Goal: Information Seeking & Learning: Understand process/instructions

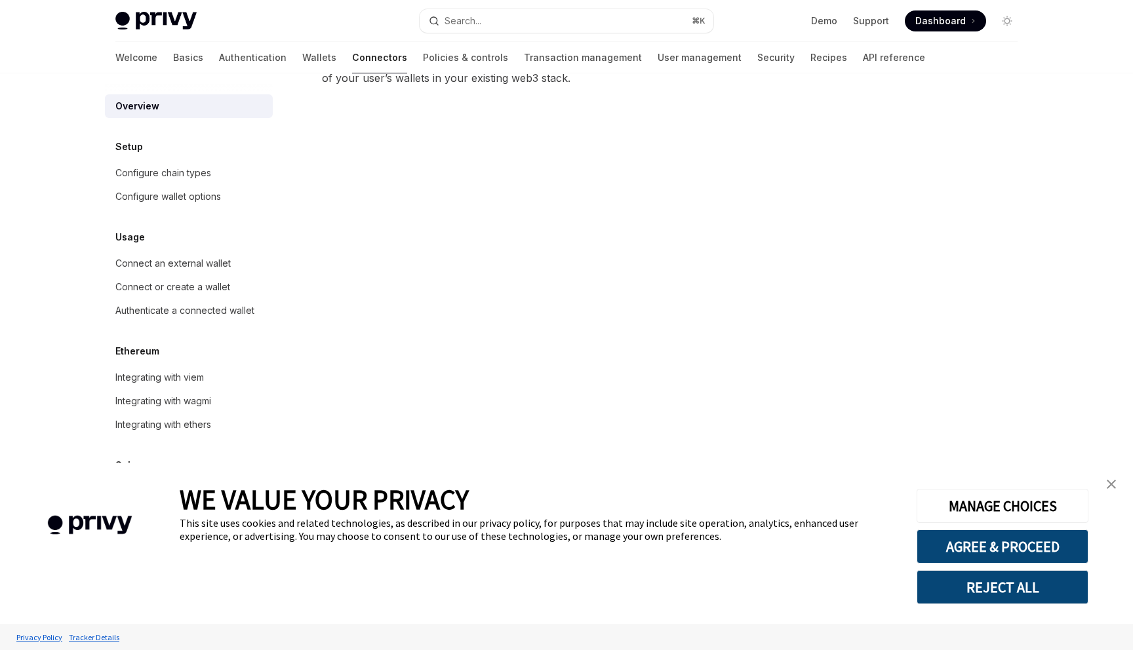
scroll to position [207, 0]
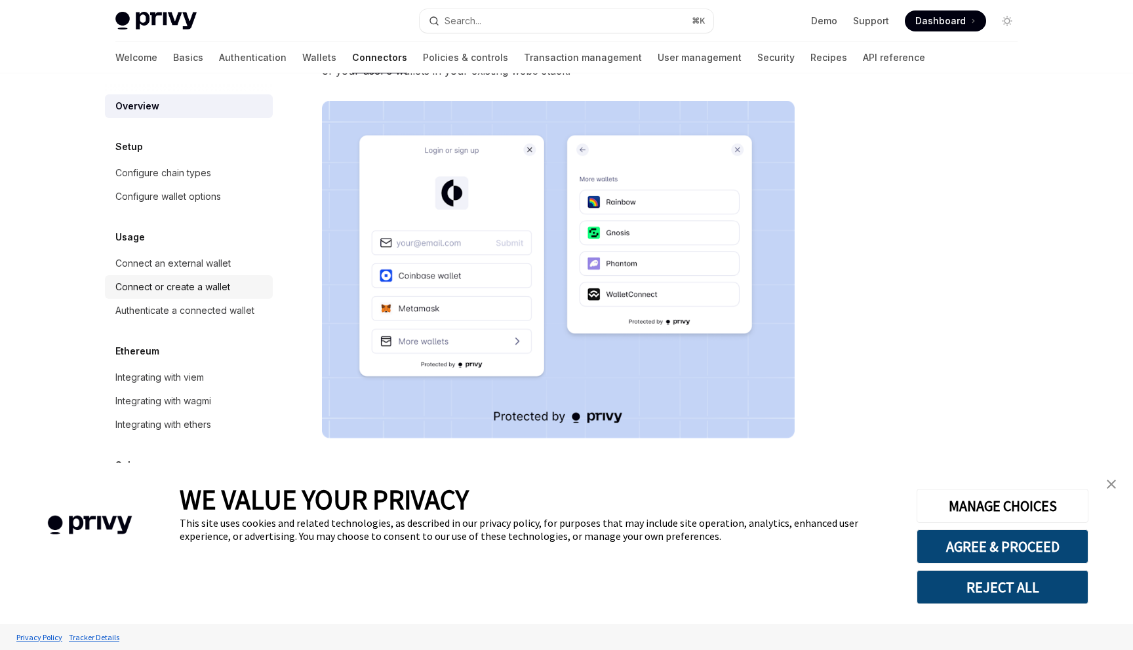
click at [196, 287] on div "Connect or create a wallet" at bounding box center [172, 287] width 115 height 16
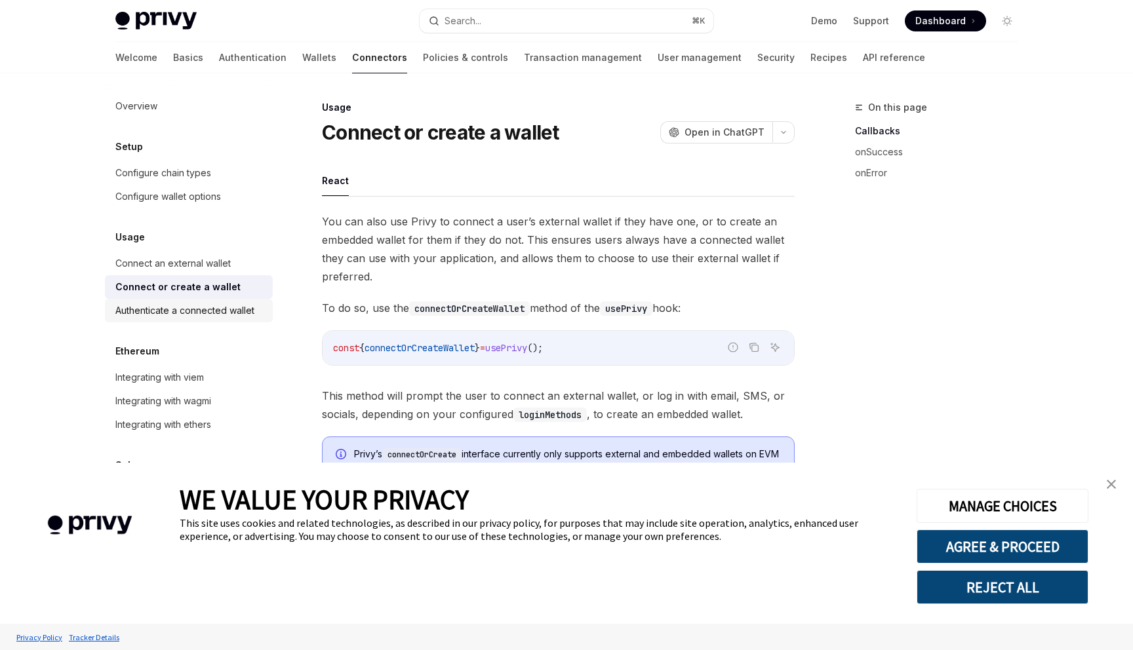
click at [209, 309] on div "Authenticate a connected wallet" at bounding box center [184, 311] width 139 height 16
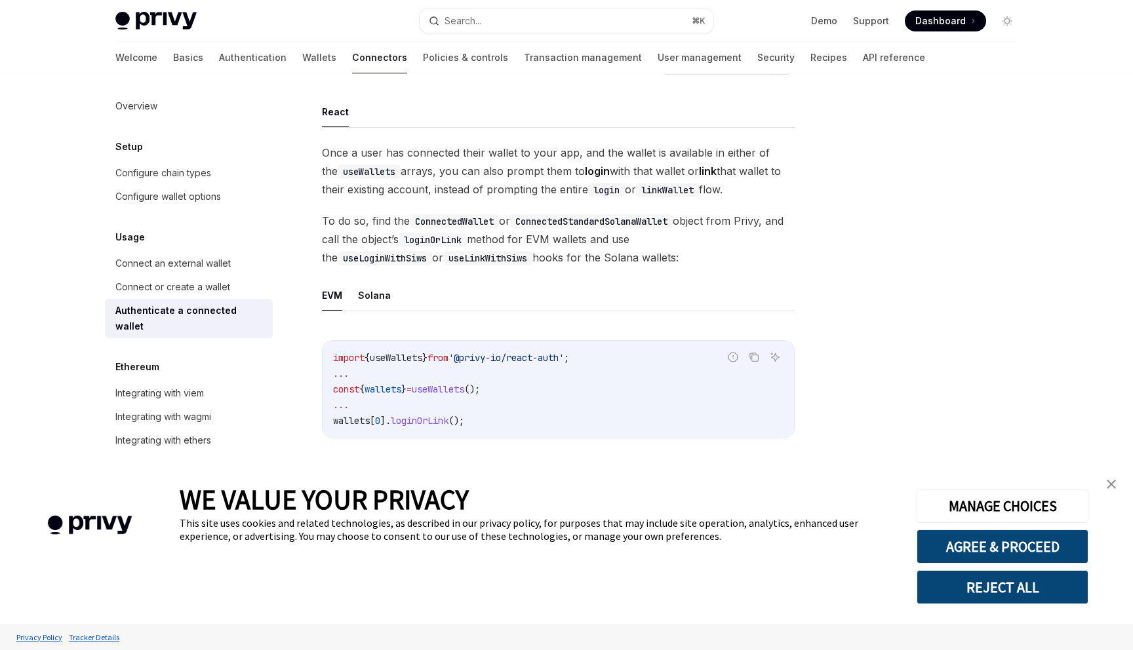
scroll to position [82, 0]
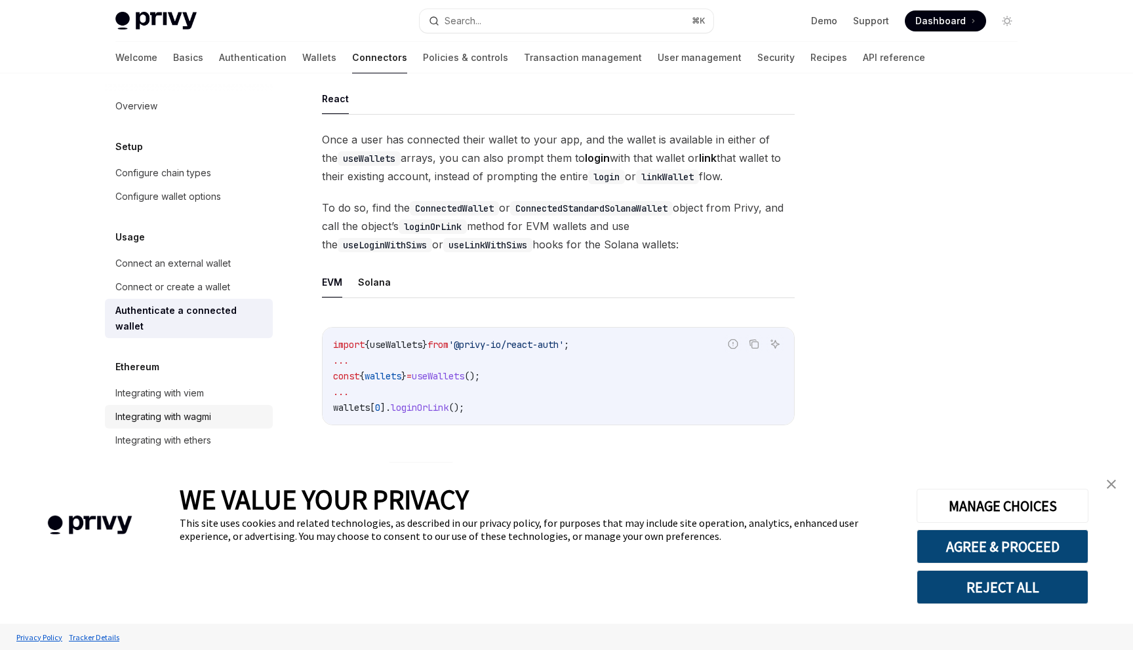
click at [196, 409] on div "Integrating with wagmi" at bounding box center [163, 417] width 96 height 16
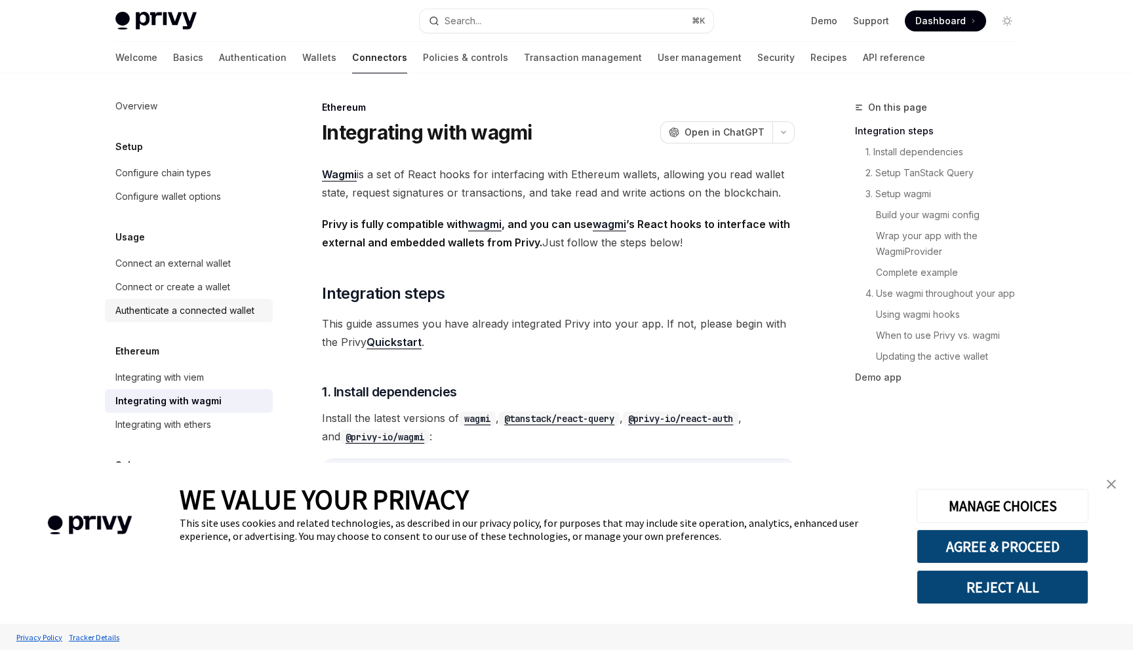
click at [199, 308] on div "Authenticate a connected wallet" at bounding box center [184, 311] width 139 height 16
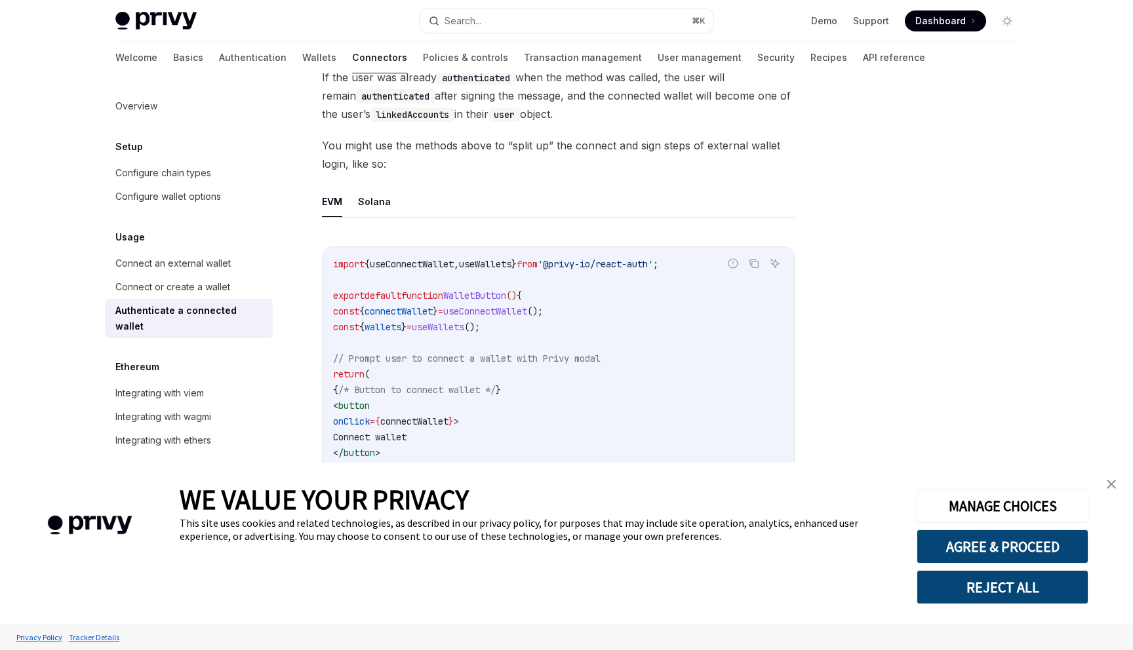
scroll to position [687, 0]
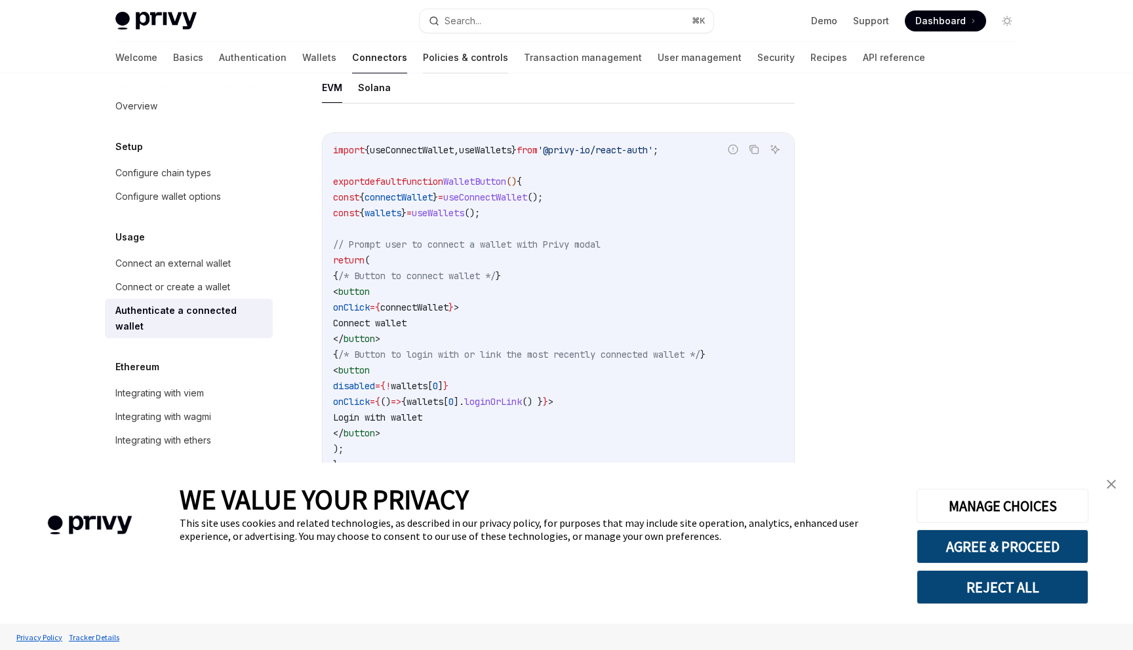
click at [423, 56] on link "Policies & controls" at bounding box center [465, 57] width 85 height 31
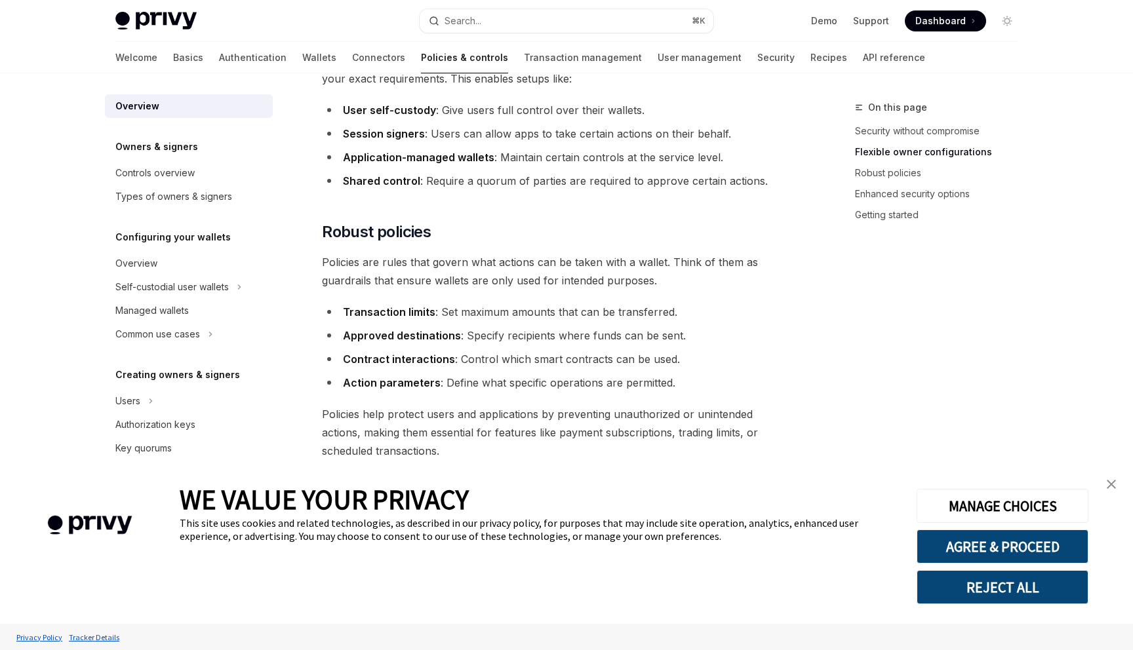
scroll to position [376, 0]
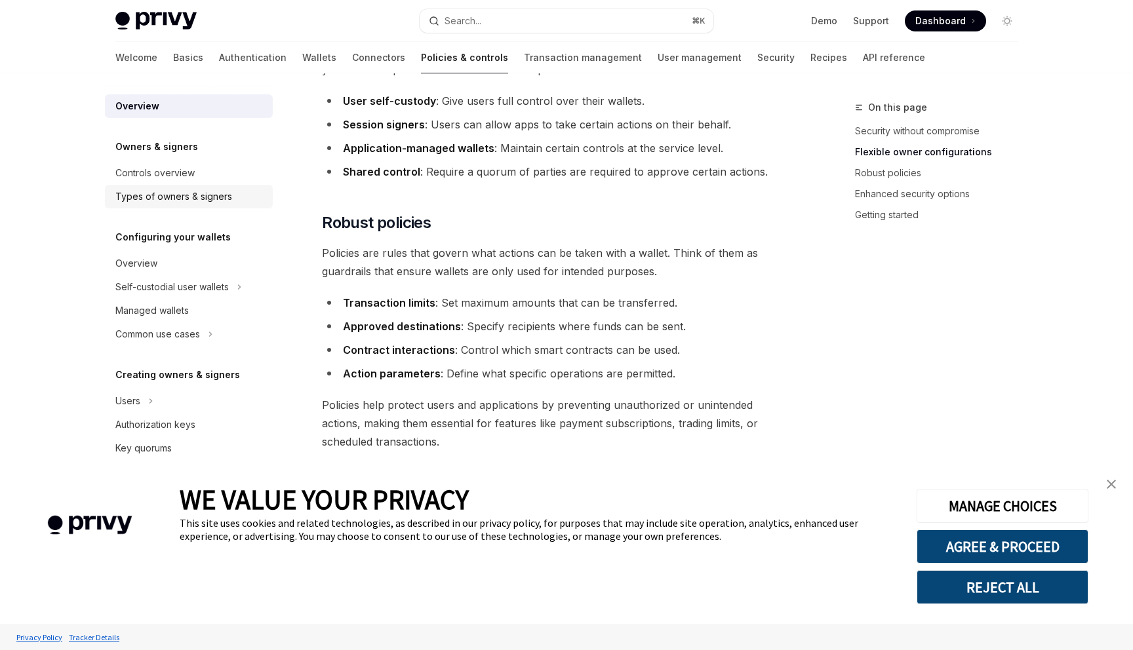
click at [203, 202] on div "Types of owners & signers" at bounding box center [173, 197] width 117 height 16
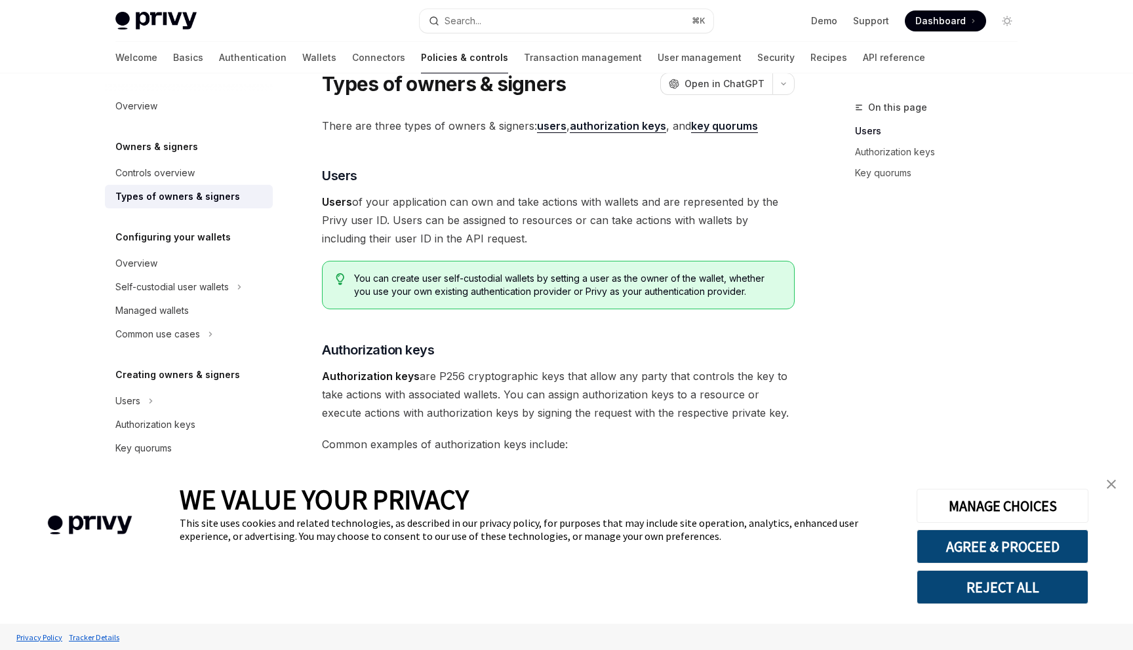
scroll to position [48, 0]
click at [190, 311] on div "Managed wallets" at bounding box center [189, 311] width 149 height 16
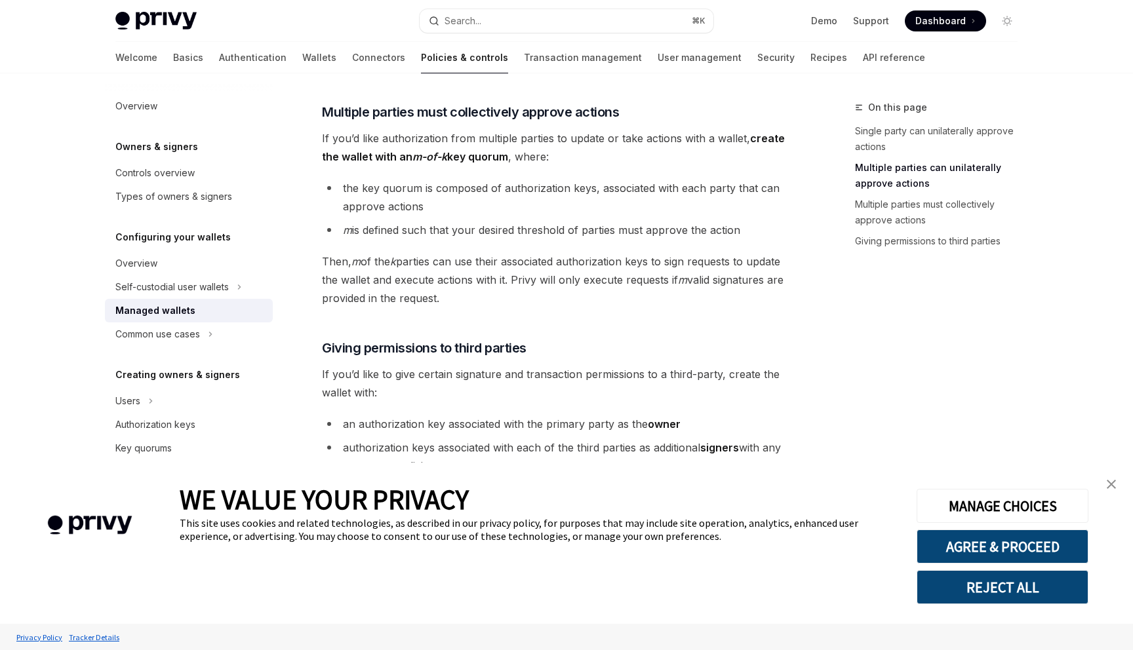
scroll to position [579, 0]
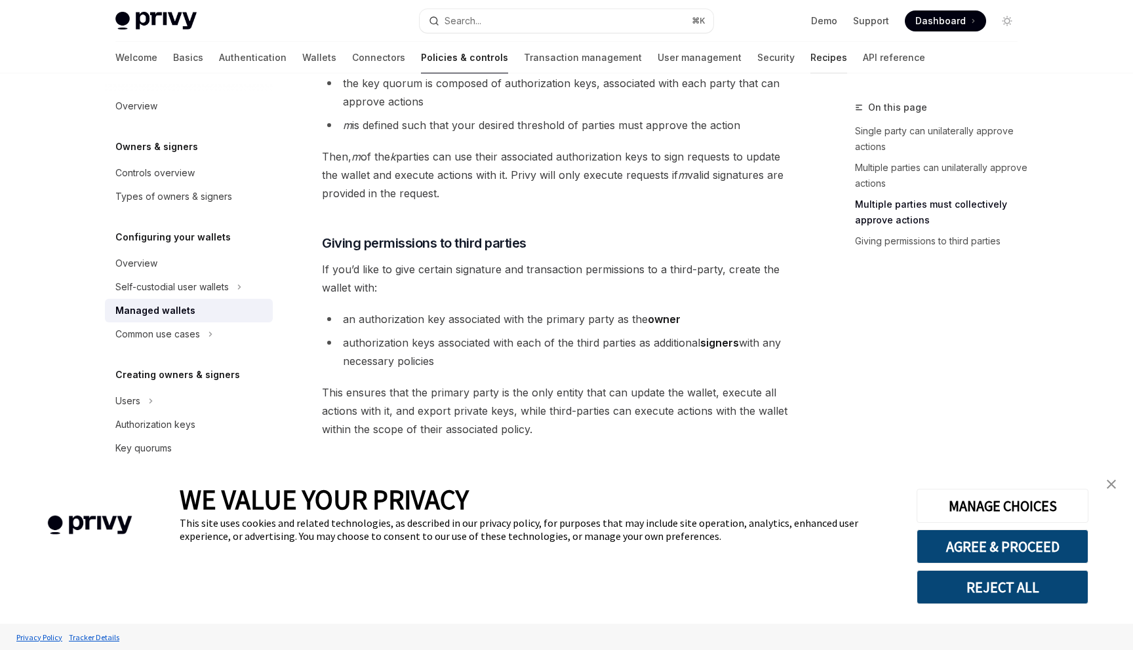
click at [810, 60] on link "Recipes" at bounding box center [828, 57] width 37 height 31
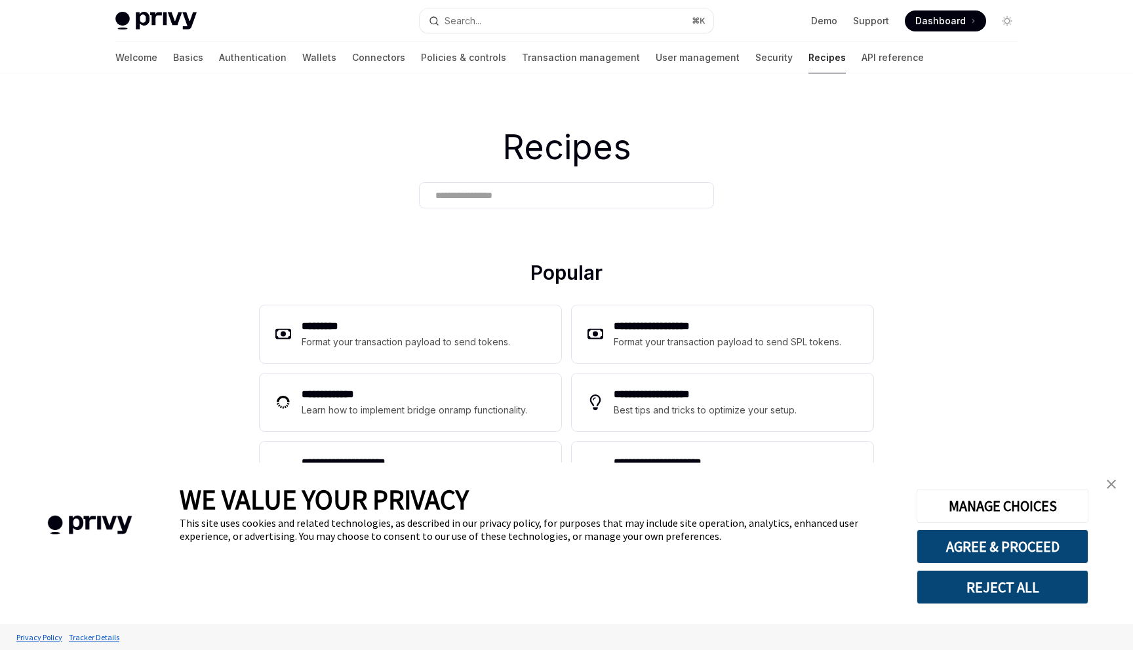
click at [1116, 483] on link "close banner" at bounding box center [1111, 484] width 26 height 26
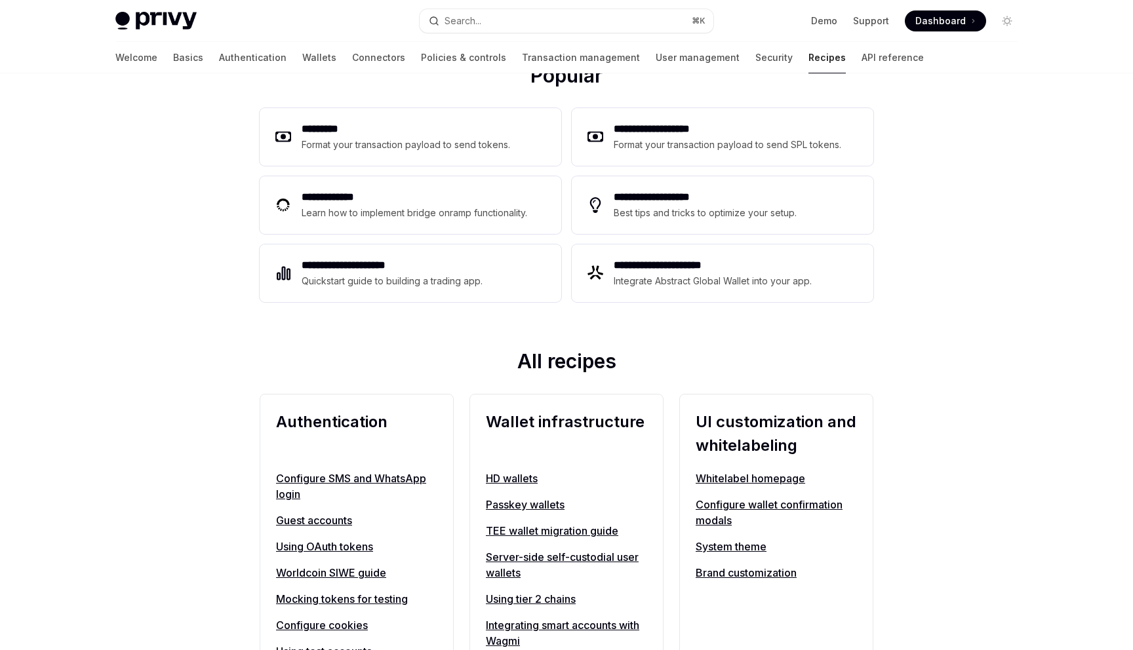
scroll to position [426, 0]
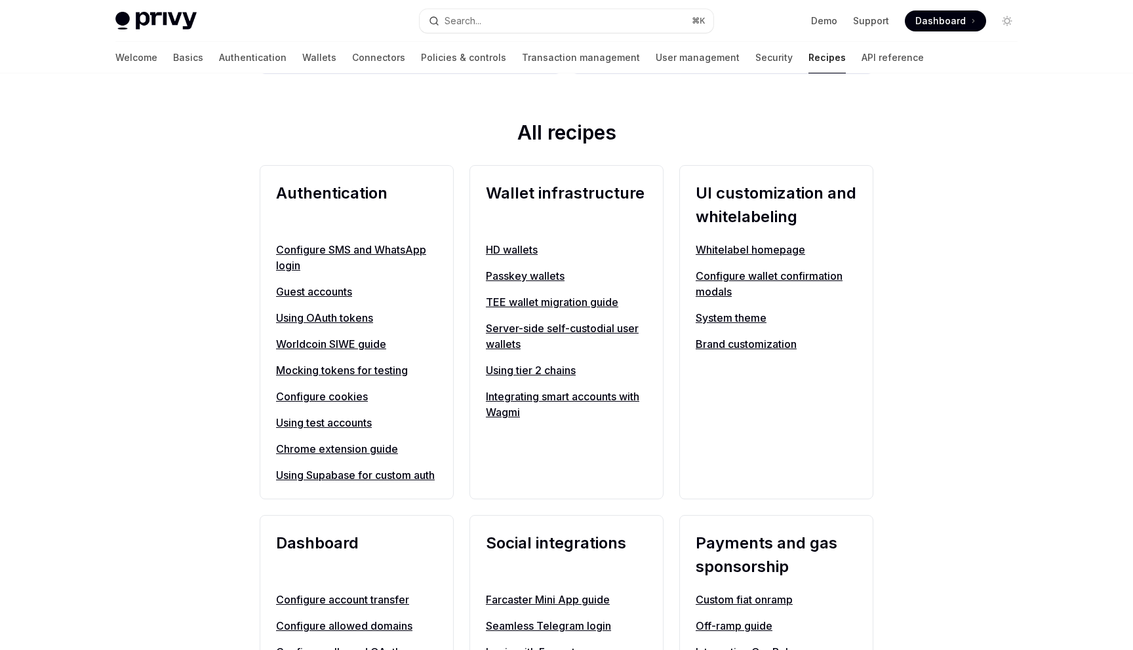
click at [597, 328] on link "Server-side self-custodial user wallets" at bounding box center [566, 336] width 161 height 31
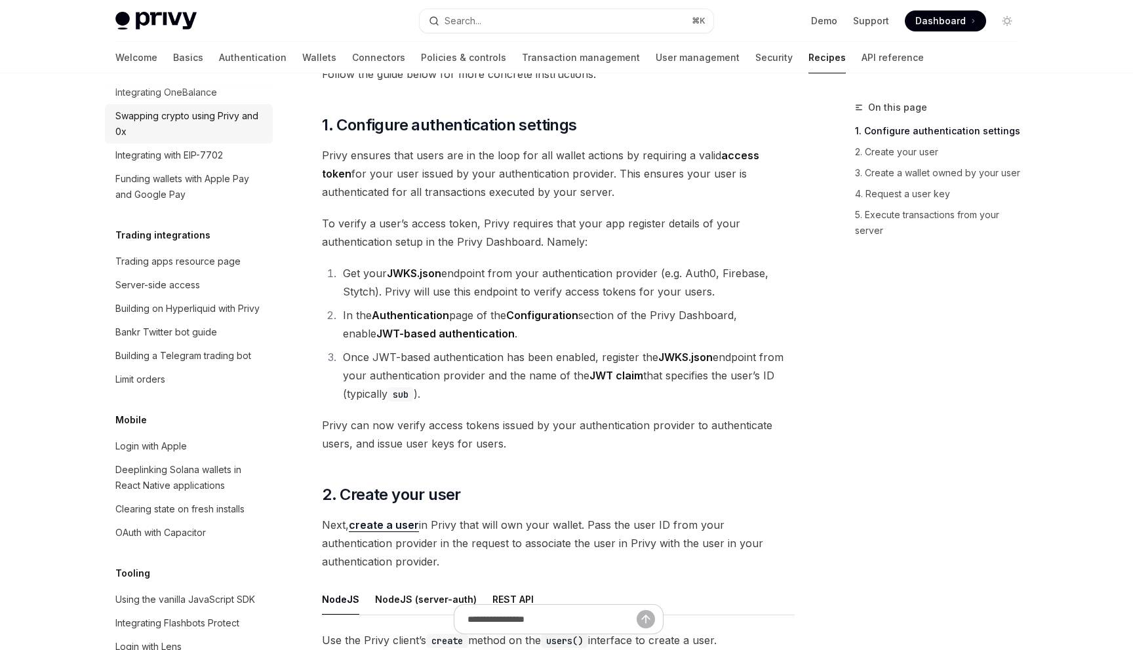
scroll to position [1248, 0]
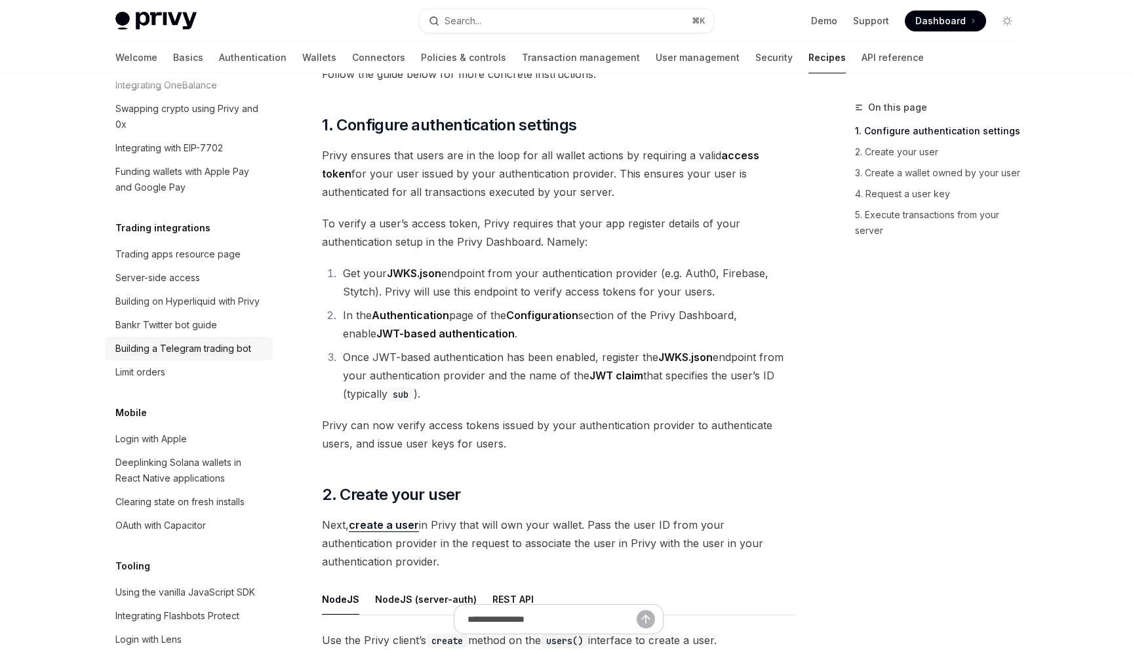
click at [207, 341] on div "Building a Telegram trading bot" at bounding box center [183, 349] width 136 height 16
type textarea "*"
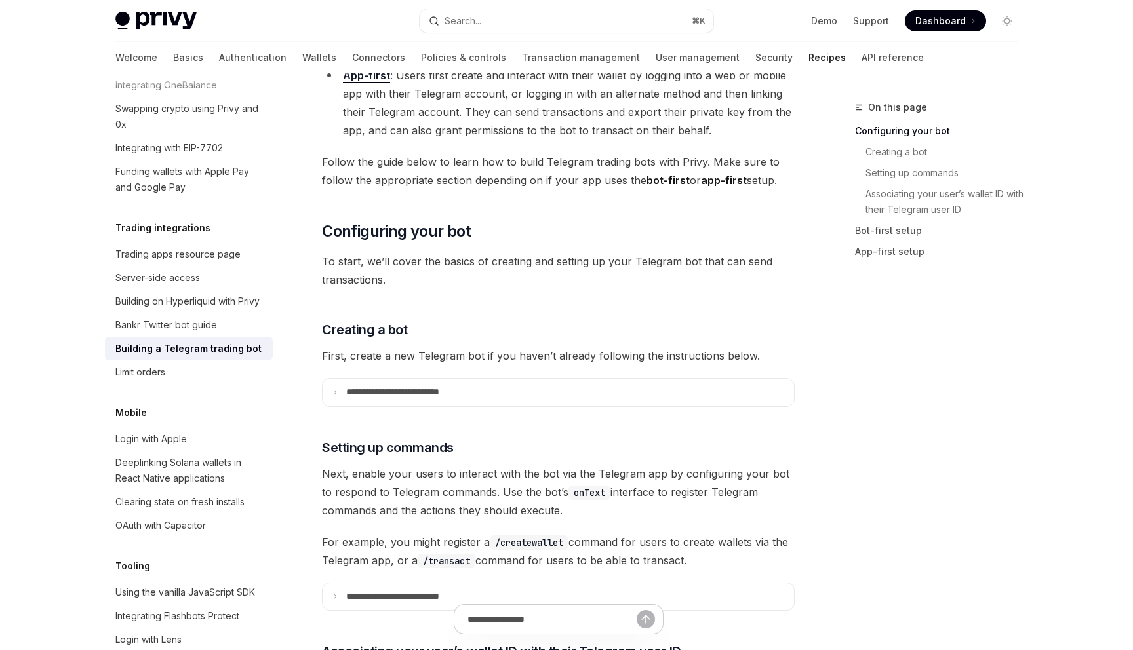
scroll to position [278, 0]
click at [336, 397] on summary "**********" at bounding box center [558, 392] width 471 height 28
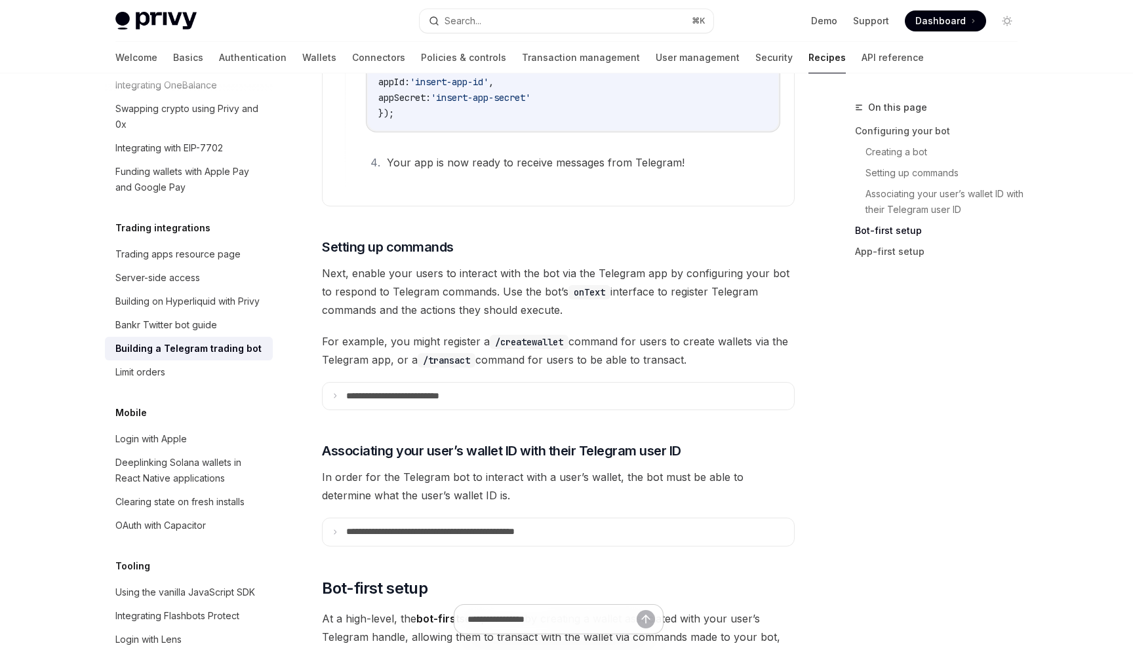
scroll to position [1382, 0]
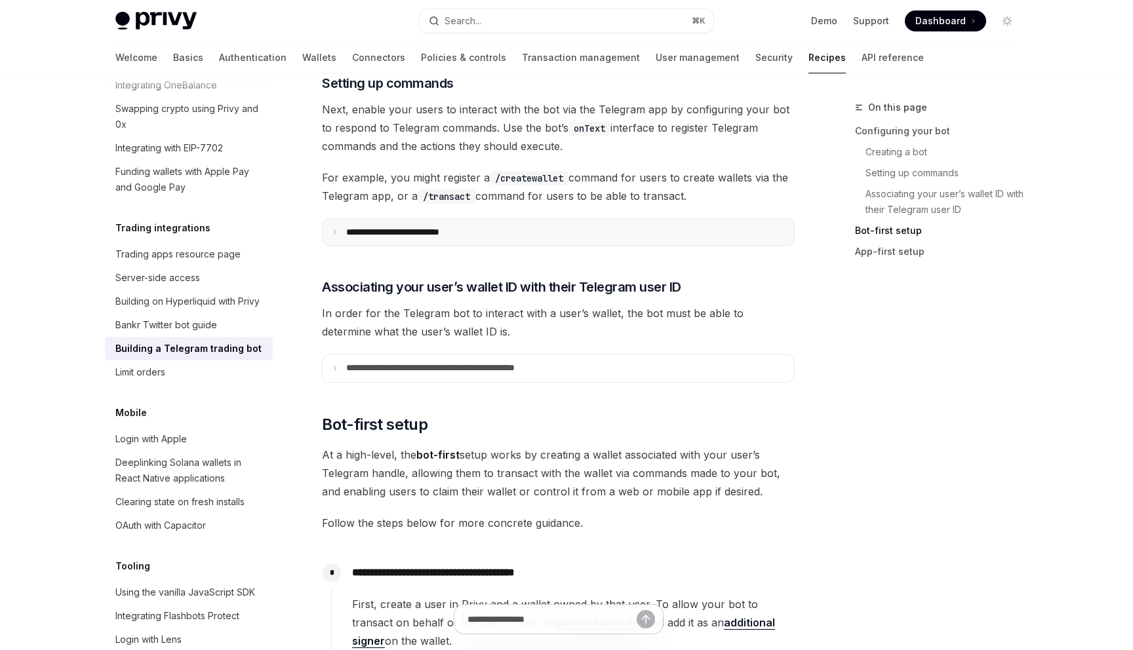
click at [331, 243] on summary "**********" at bounding box center [558, 233] width 471 height 28
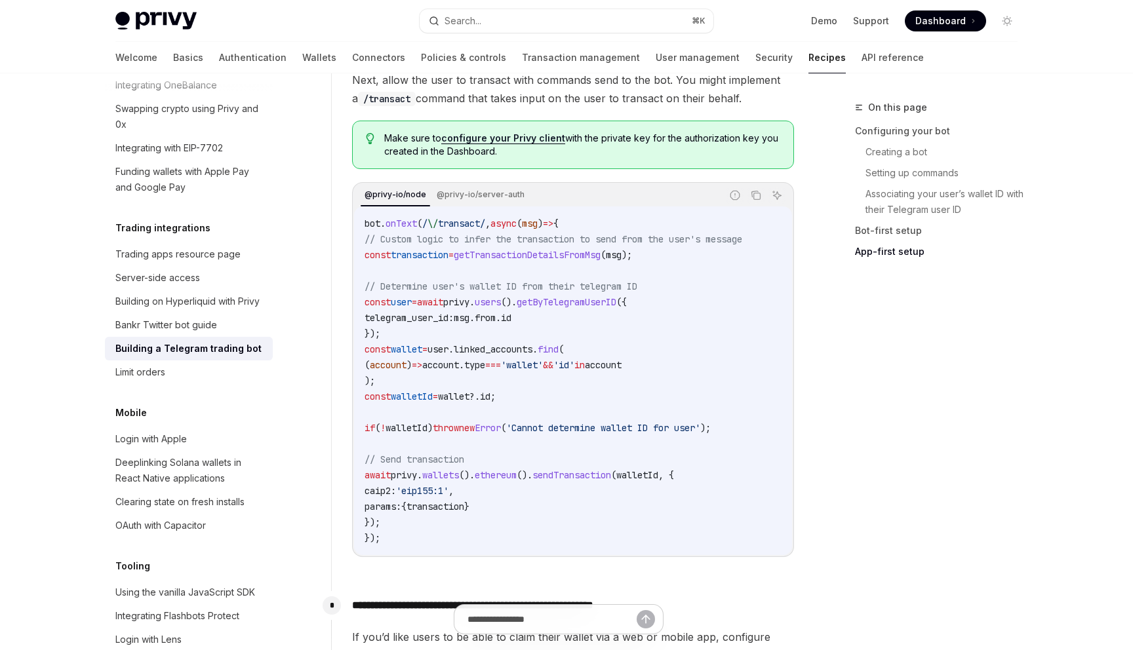
scroll to position [3048, 0]
